Goal: Task Accomplishment & Management: Manage account settings

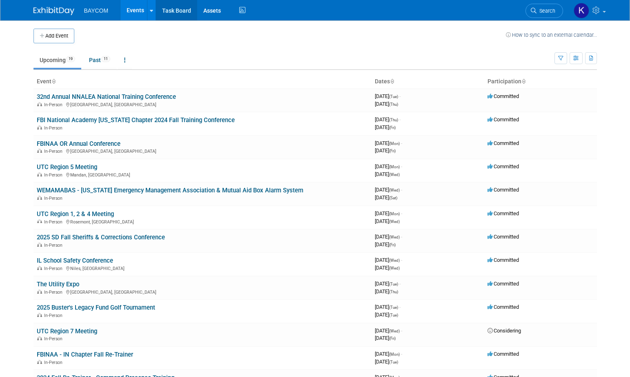
click at [173, 13] on link "Task Board" at bounding box center [176, 10] width 41 height 20
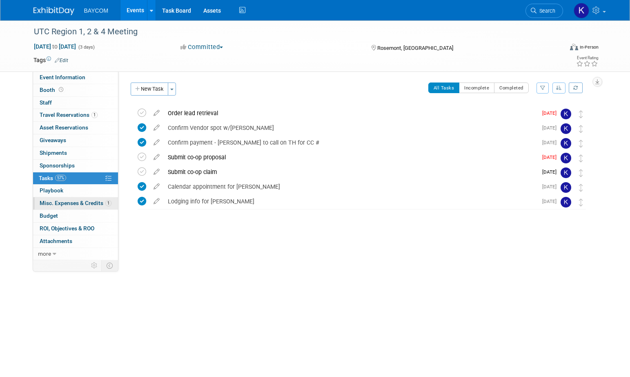
click at [81, 202] on span "Misc. Expenses & Credits 1" at bounding box center [76, 203] width 72 height 7
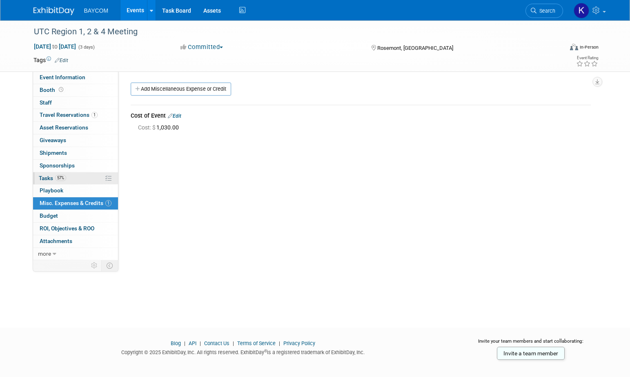
click at [73, 180] on link "57% Tasks 57%" at bounding box center [75, 178] width 85 height 12
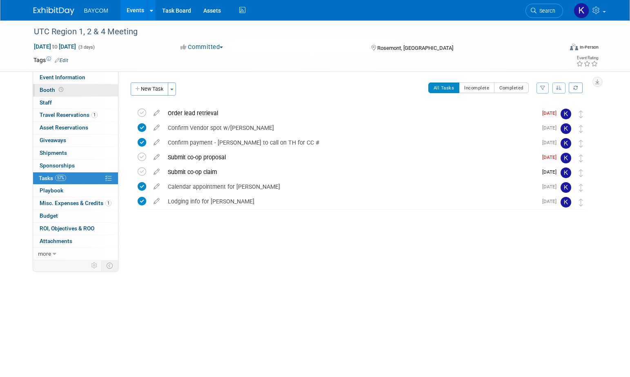
click at [80, 87] on link "Booth" at bounding box center [75, 90] width 85 height 12
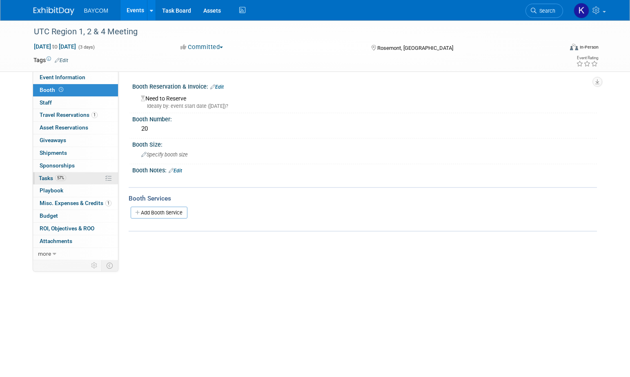
click at [54, 175] on span "Tasks 57%" at bounding box center [52, 178] width 27 height 7
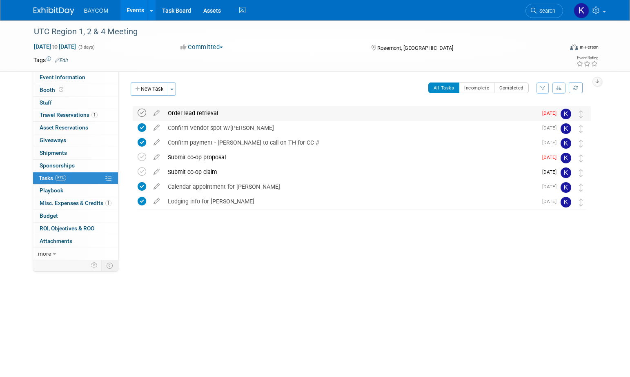
click at [138, 114] on icon at bounding box center [142, 113] width 9 height 9
click at [75, 206] on span "Misc. Expenses & Credits 1" at bounding box center [76, 203] width 72 height 7
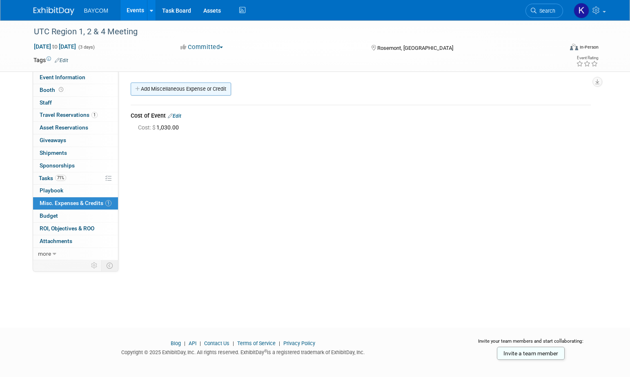
click at [175, 91] on link "Add Miscellaneous Expense or Credit" at bounding box center [181, 88] width 100 height 13
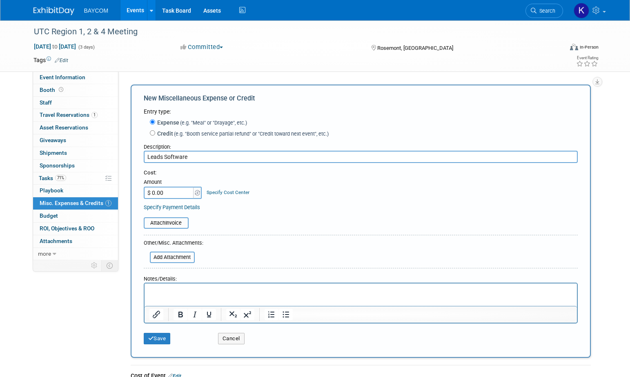
type input "Leads Software"
click at [163, 194] on input "$ 0.00" at bounding box center [169, 193] width 51 height 12
type input "$ 485.00"
click at [312, 240] on form "Entry type: Expense (e.g. "Meal" or "Drayage", etc.) Credit (e.g. "Booth servic…" at bounding box center [361, 227] width 434 height 241
click at [150, 340] on icon "submit" at bounding box center [151, 338] width 6 height 5
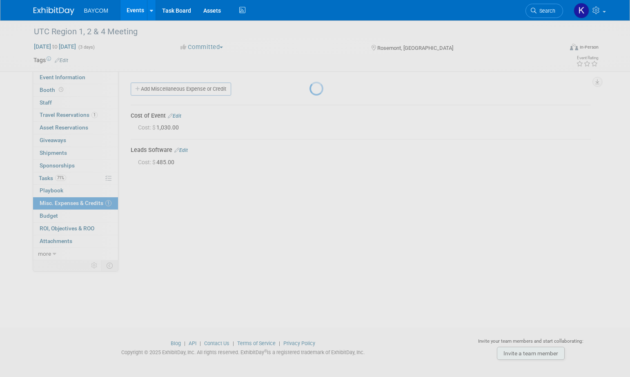
scroll to position [7, 0]
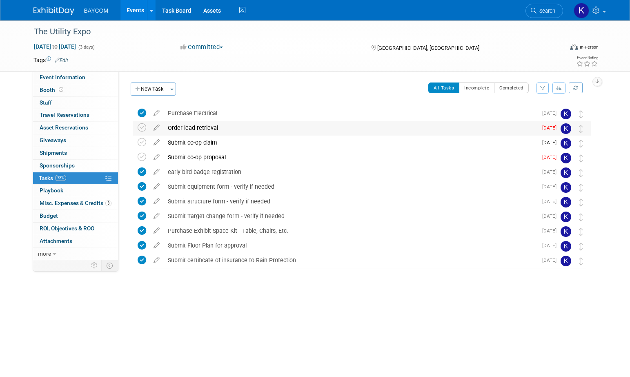
click at [548, 129] on span "[DATE]" at bounding box center [551, 128] width 18 height 6
click at [544, 128] on span "[DATE]" at bounding box center [551, 128] width 18 height 6
click at [155, 127] on icon at bounding box center [156, 126] width 14 height 10
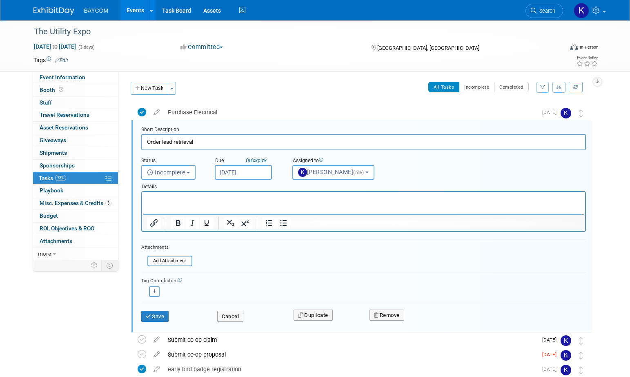
scroll to position [1, 0]
click at [185, 198] on p "Rich Text Area. Press ALT-0 for help." at bounding box center [364, 199] width 434 height 8
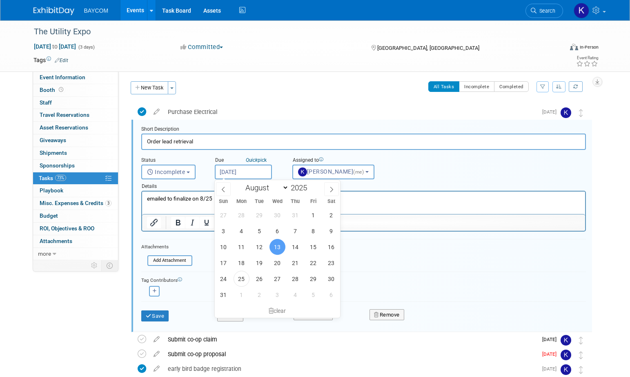
click at [259, 172] on input "Aug 13, 2025" at bounding box center [243, 172] width 57 height 15
click at [312, 280] on span "29" at bounding box center [313, 279] width 16 height 16
type input "Aug 29, 2025"
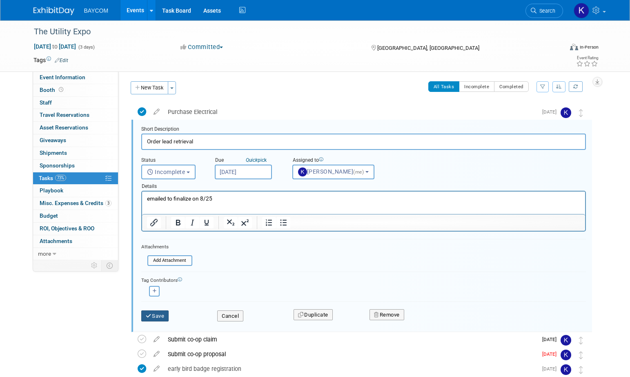
click at [167, 314] on button "Save" at bounding box center [155, 315] width 28 height 11
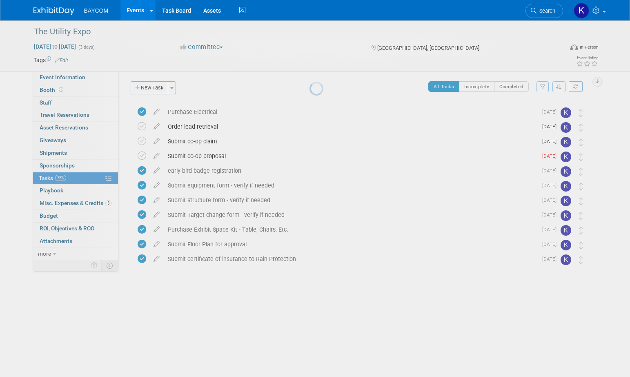
scroll to position [0, 0]
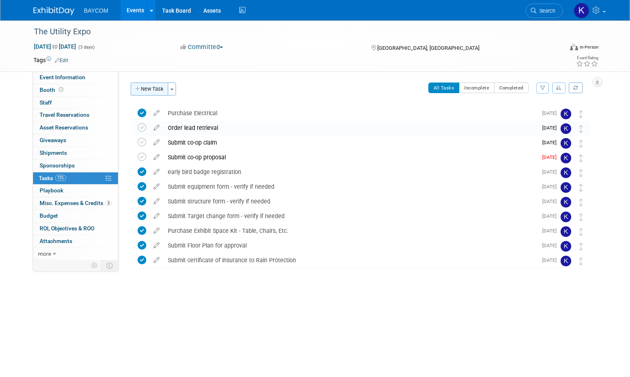
click at [149, 88] on button "New Task" at bounding box center [150, 88] width 38 height 13
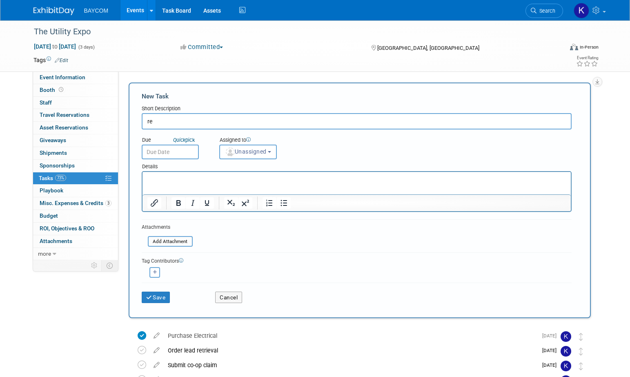
type input "r"
type input "Review Utility Expo Checklist & finalize any other items as needed"
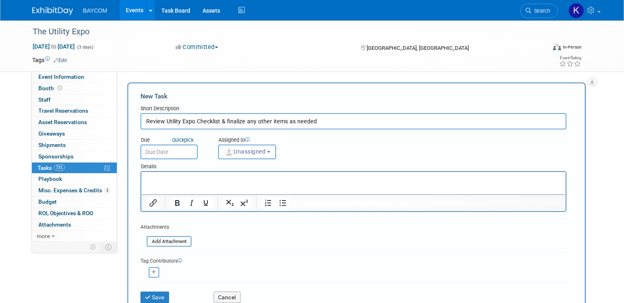
click at [175, 181] on p "Rich Text Area. Press ALT-0 for help." at bounding box center [353, 179] width 415 height 8
click at [257, 176] on p "Rich Text Area. Press ALT-0 for help." at bounding box center [353, 179] width 415 height 8
paste body "Rich Text Area. Press ALT-0 for help."
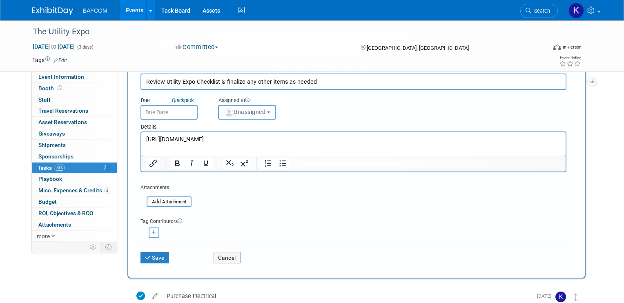
scroll to position [41, 0]
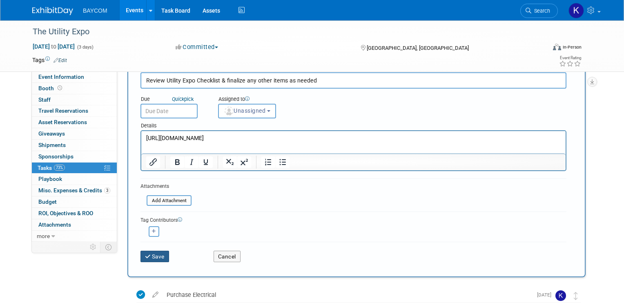
click at [161, 255] on button "Save" at bounding box center [154, 256] width 29 height 11
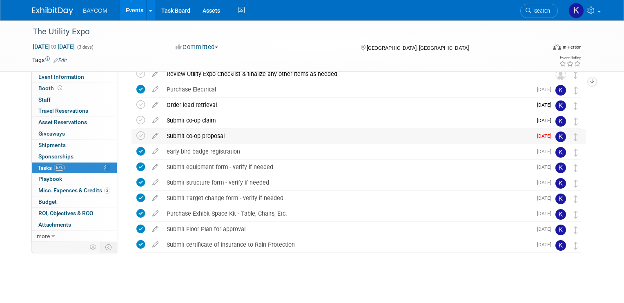
scroll to position [0, 0]
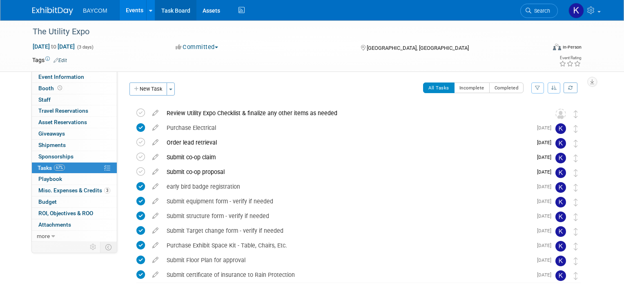
click at [179, 14] on link "Task Board" at bounding box center [175, 10] width 41 height 20
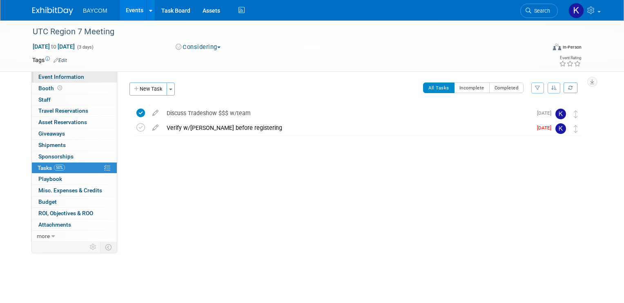
click at [80, 76] on span "Event Information" at bounding box center [61, 76] width 46 height 7
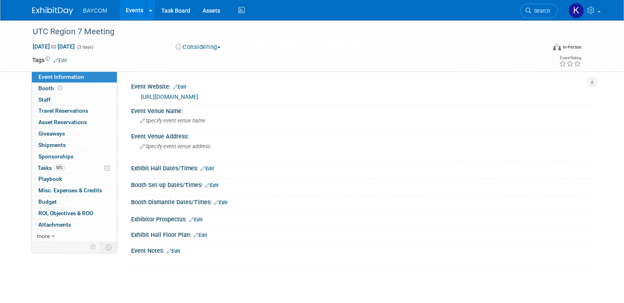
click at [156, 97] on link "https://utc.org/region-7-meeting/" at bounding box center [170, 97] width 58 height 7
click at [197, 48] on button "Considering" at bounding box center [198, 47] width 51 height 9
click at [194, 80] on link "Not Going" at bounding box center [205, 83] width 65 height 11
click at [68, 166] on link "50% Tasks 50%" at bounding box center [74, 168] width 85 height 11
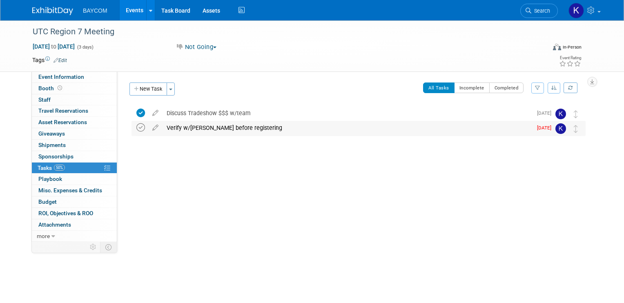
click at [140, 128] on icon at bounding box center [140, 127] width 9 height 9
click at [156, 128] on icon at bounding box center [155, 126] width 14 height 10
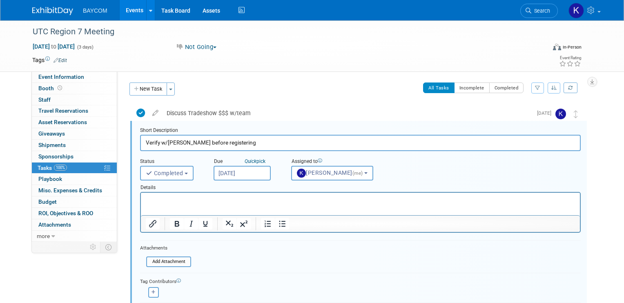
scroll to position [1, 0]
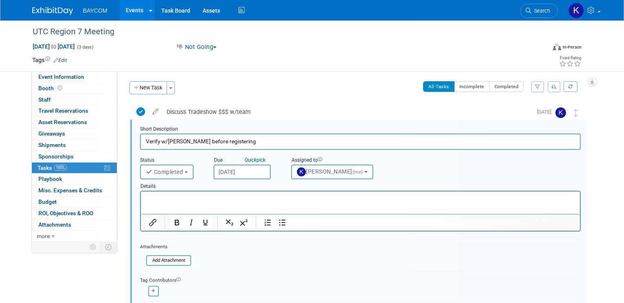
click at [164, 191] on div at bounding box center [360, 211] width 441 height 41
click at [164, 193] on html at bounding box center [360, 197] width 439 height 11
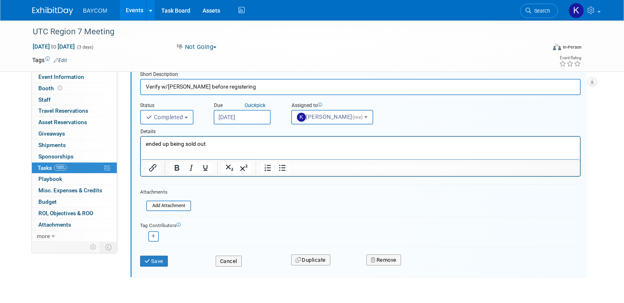
scroll to position [64, 0]
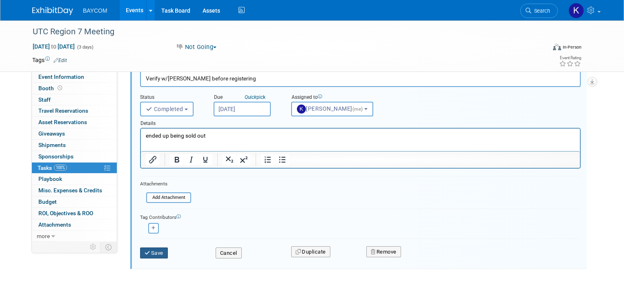
click at [158, 253] on button "Save" at bounding box center [154, 252] width 28 height 11
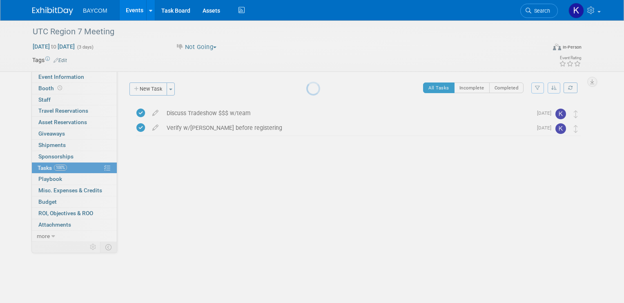
scroll to position [0, 0]
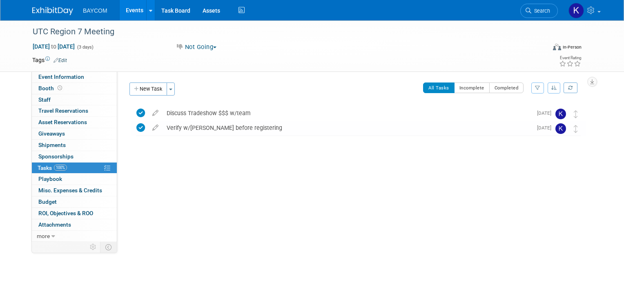
click at [129, 11] on link "Events" at bounding box center [135, 10] width 30 height 20
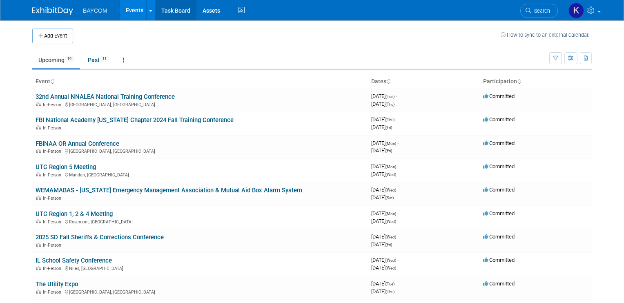
click at [171, 12] on link "Task Board" at bounding box center [175, 10] width 41 height 20
